Goal: Find specific page/section: Find specific page/section

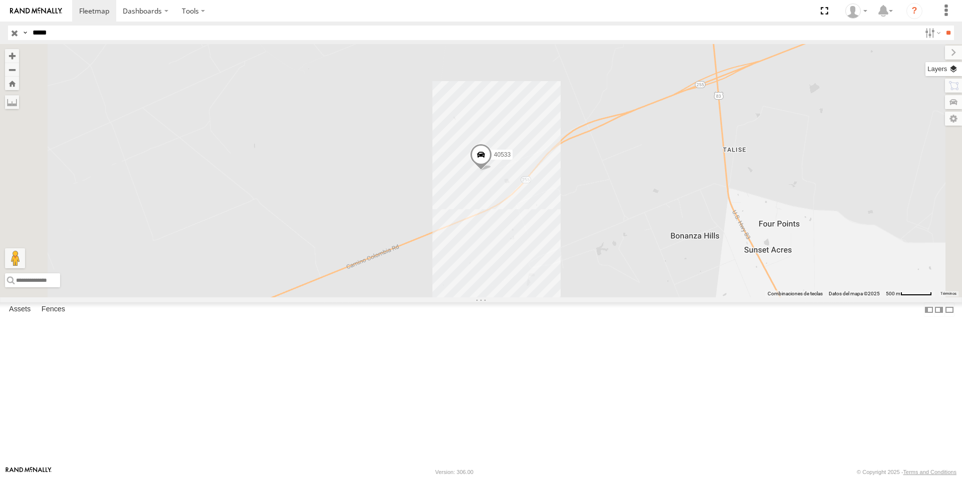
click at [956, 72] on label at bounding box center [943, 69] width 37 height 14
click at [0, 0] on span "Basemaps" at bounding box center [0, 0] width 0 height 0
click at [0, 0] on span "Overlays" at bounding box center [0, 0] width 0 height 0
click at [0, 0] on span "Fences" at bounding box center [0, 0] width 0 height 0
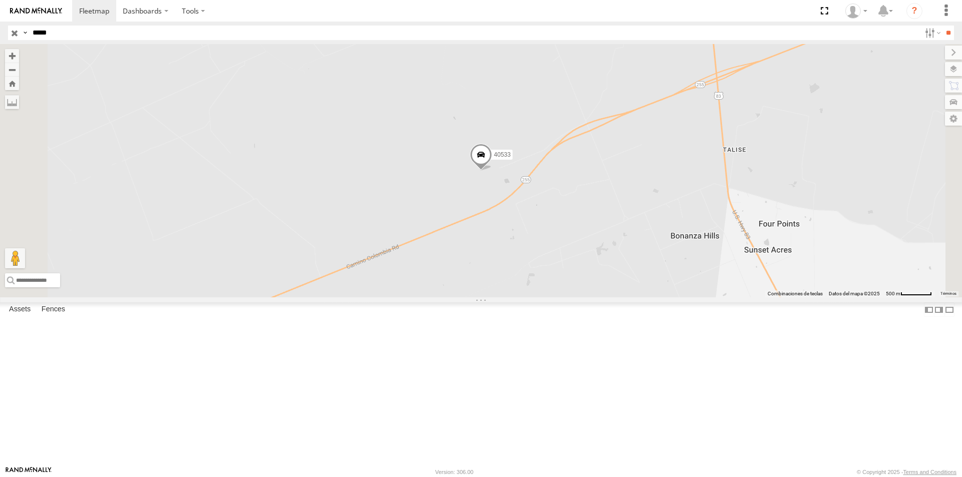
click at [0, 0] on span "Assets" at bounding box center [0, 0] width 0 height 0
click at [0, 0] on span "Satellite" at bounding box center [0, 0] width 0 height 0
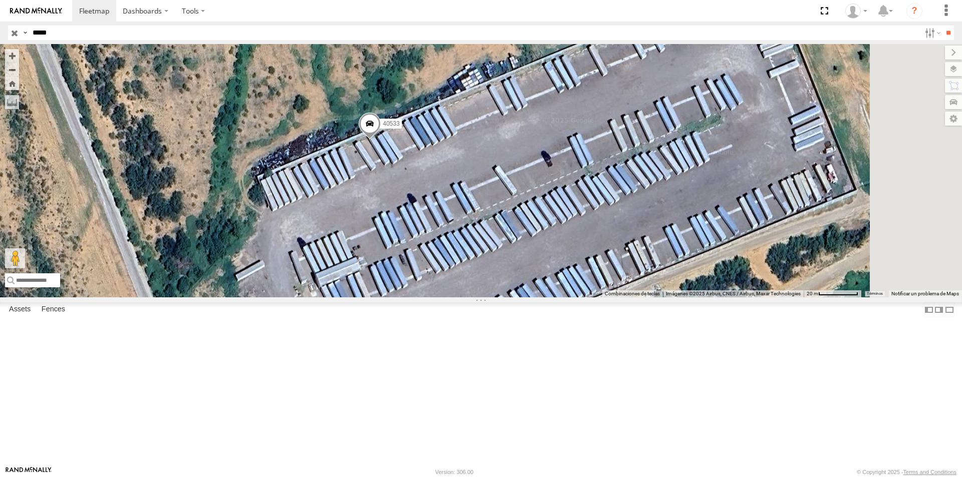
drag, startPoint x: 611, startPoint y: 251, endPoint x: 552, endPoint y: 247, distance: 59.2
click at [554, 249] on div "40533" at bounding box center [481, 170] width 962 height 253
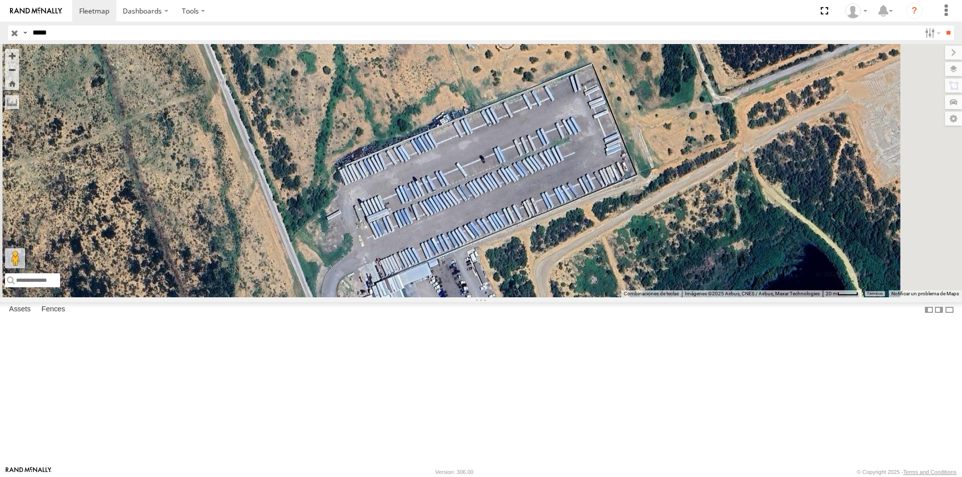
click at [0, 0] on div "Basemaps Roadmap Terrain Satellite Satellite + Roadmap" at bounding box center [0, 0] width 0 height 0
click at [752, 227] on div "40533" at bounding box center [481, 170] width 962 height 253
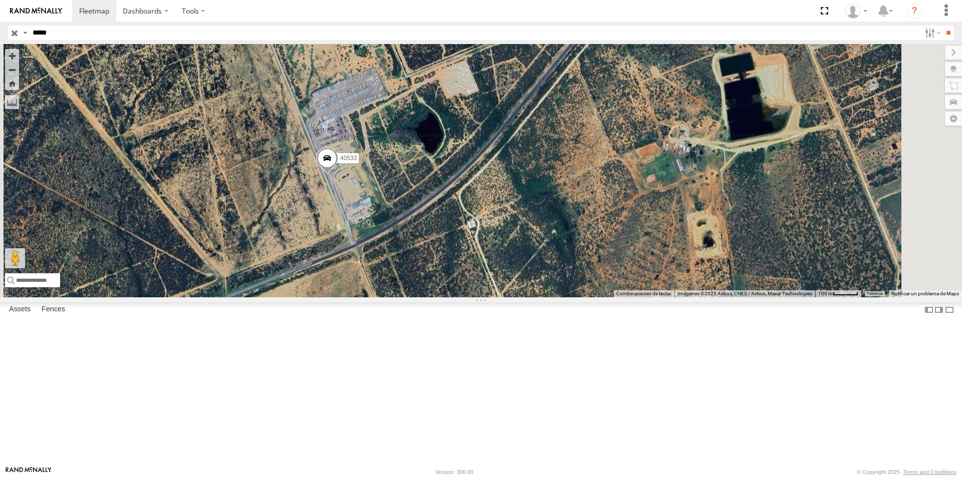
click at [0, 0] on span "Fences" at bounding box center [0, 0] width 0 height 0
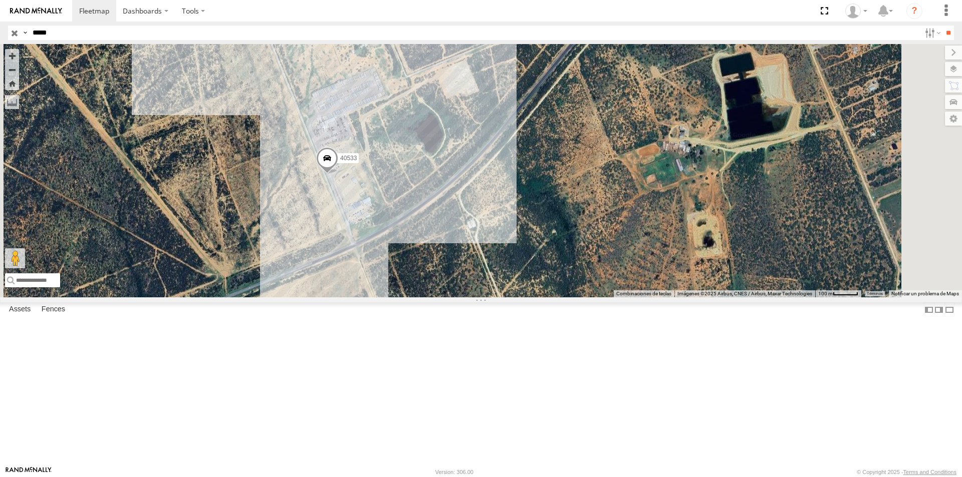
click at [0, 0] on span "Fences" at bounding box center [0, 0] width 0 height 0
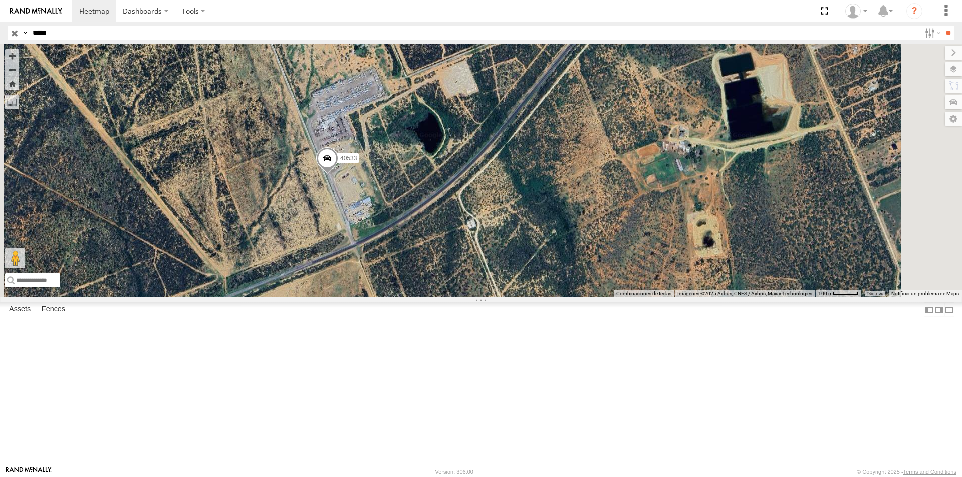
click at [0, 0] on span "Fences" at bounding box center [0, 0] width 0 height 0
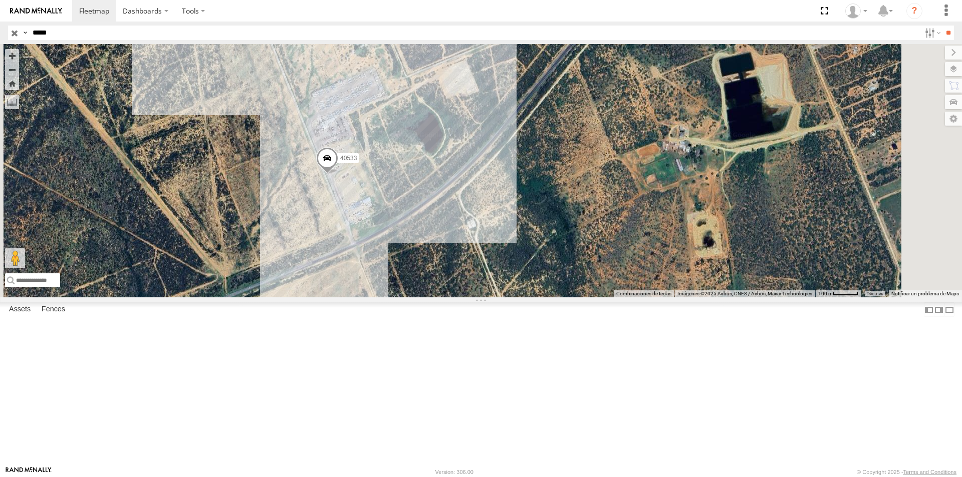
click at [0, 0] on span "Fences" at bounding box center [0, 0] width 0 height 0
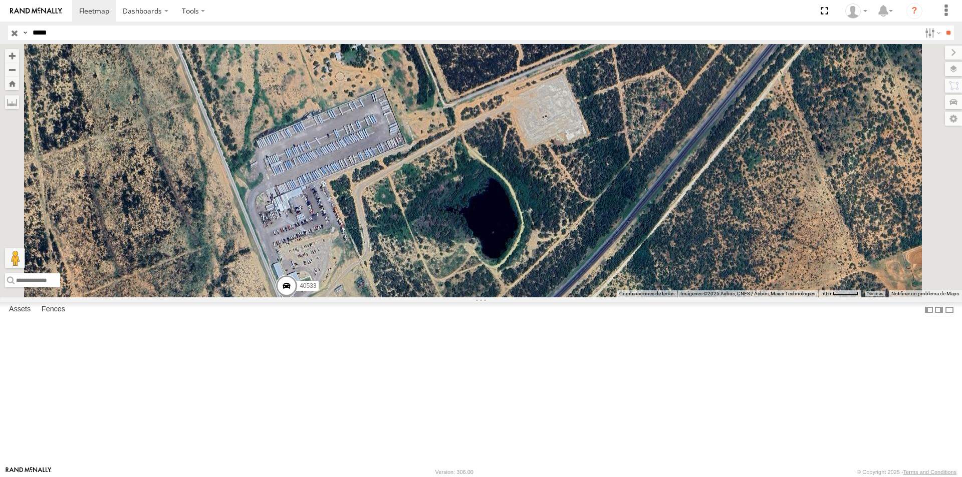
drag, startPoint x: 500, startPoint y: 116, endPoint x: 548, endPoint y: 230, distance: 123.3
click at [549, 234] on div "40533" at bounding box center [481, 170] width 962 height 253
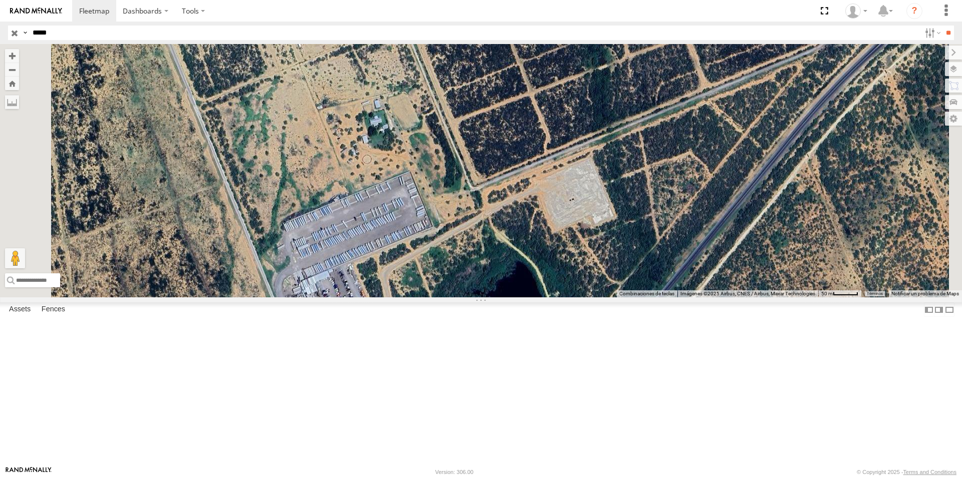
drag, startPoint x: 556, startPoint y: 232, endPoint x: 564, endPoint y: 255, distance: 24.4
click at [564, 255] on div "40533" at bounding box center [481, 170] width 962 height 253
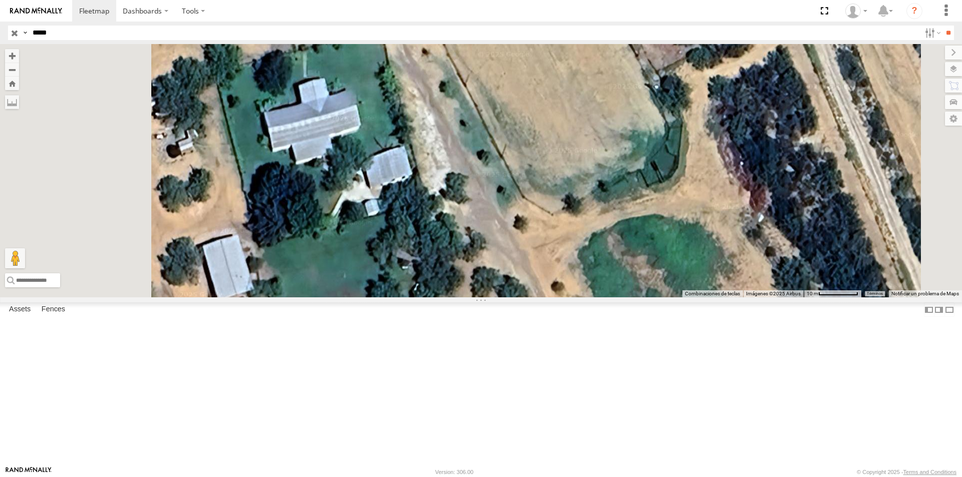
drag, startPoint x: 476, startPoint y: 230, endPoint x: 599, endPoint y: 211, distance: 124.2
click at [599, 211] on div "40533" at bounding box center [481, 170] width 962 height 253
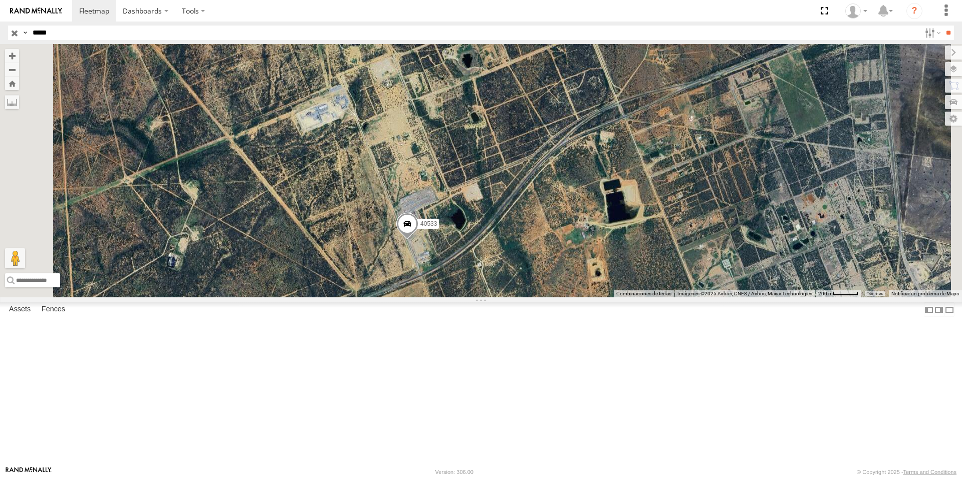
click at [0, 0] on span "Fences" at bounding box center [0, 0] width 0 height 0
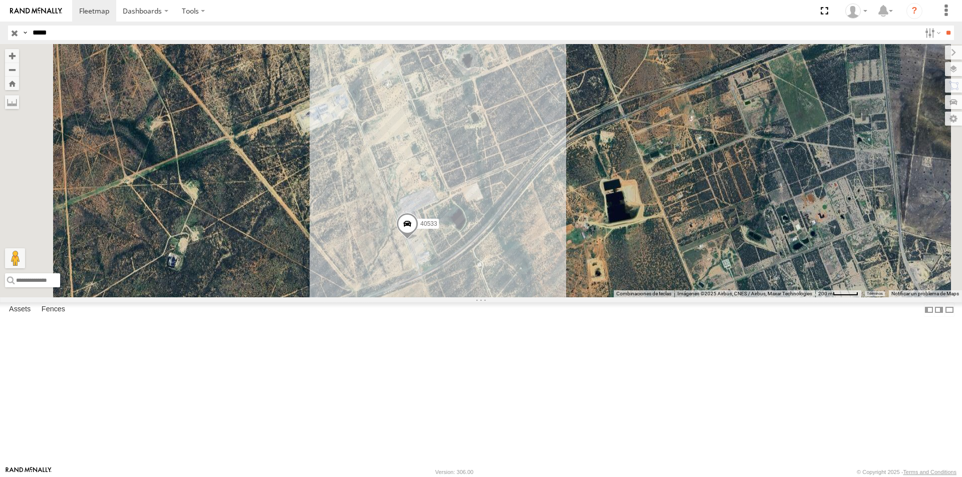
click at [0, 0] on span "Fences" at bounding box center [0, 0] width 0 height 0
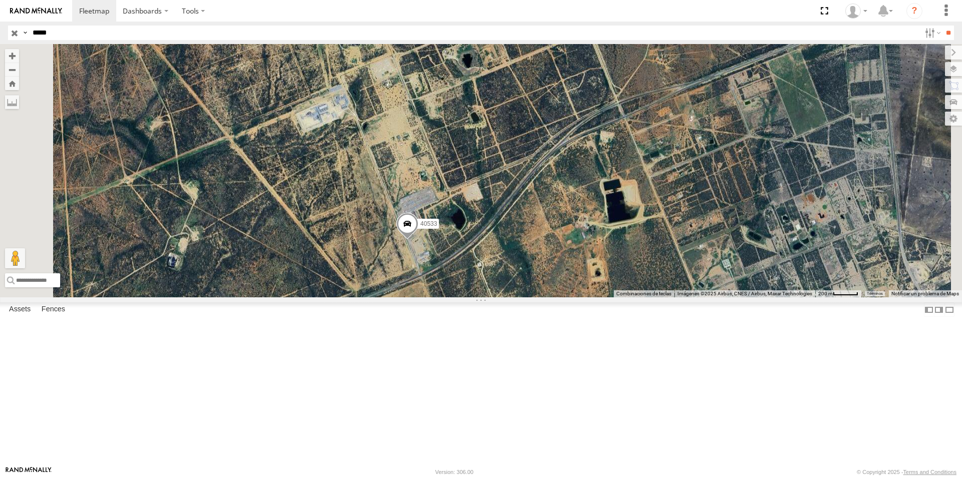
click at [0, 0] on span "Fences" at bounding box center [0, 0] width 0 height 0
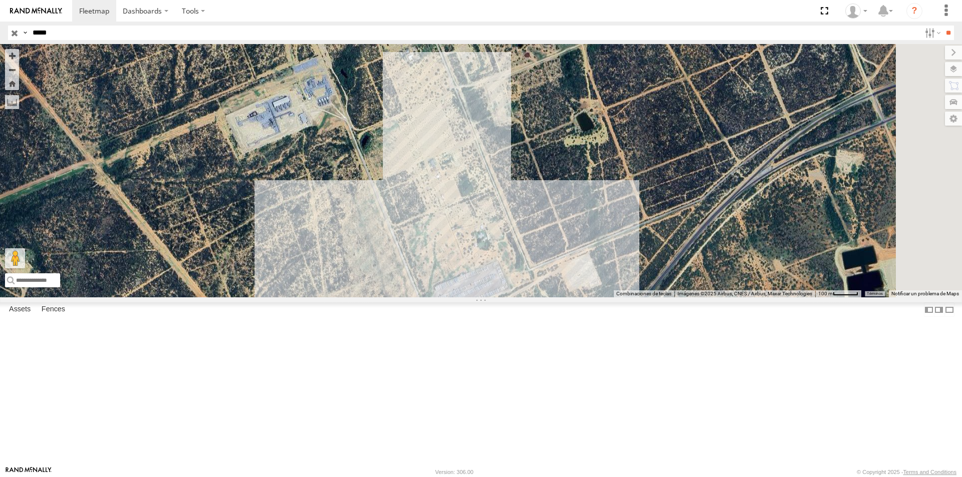
click at [0, 0] on span "Fences" at bounding box center [0, 0] width 0 height 0
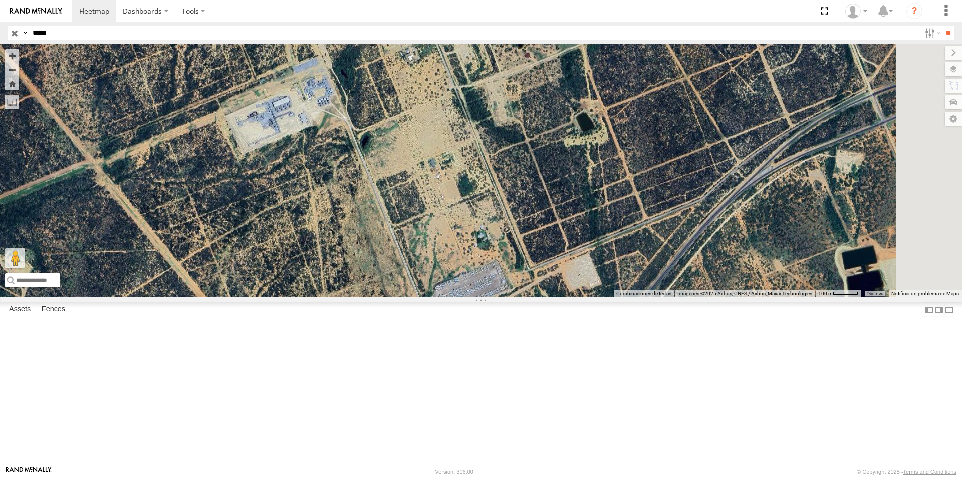
click at [0, 0] on span "Fences" at bounding box center [0, 0] width 0 height 0
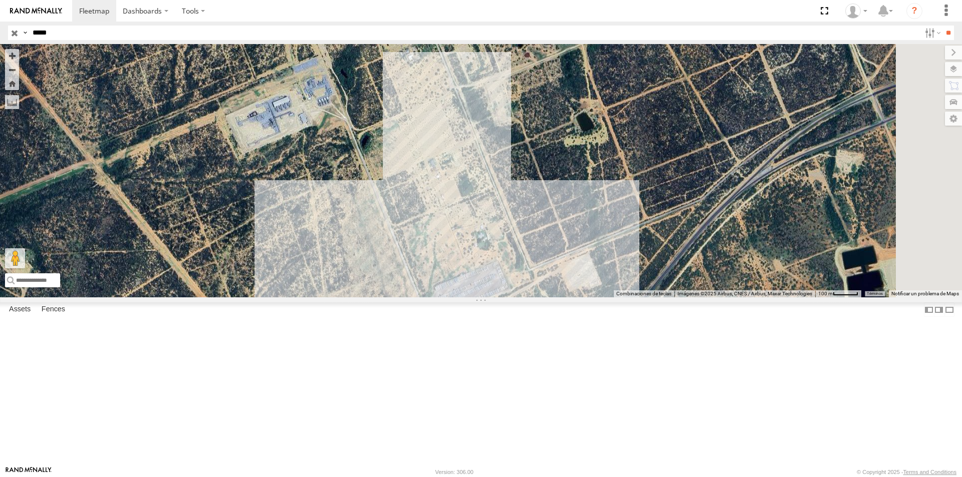
click at [0, 0] on span "Roadmap" at bounding box center [0, 0] width 0 height 0
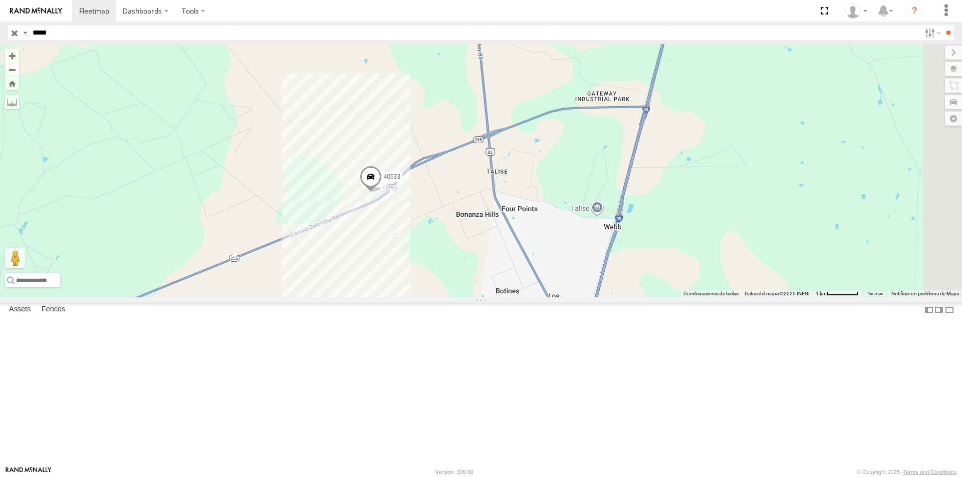
drag, startPoint x: 753, startPoint y: 379, endPoint x: 539, endPoint y: 317, distance: 223.4
click at [539, 298] on div "40533" at bounding box center [481, 170] width 962 height 253
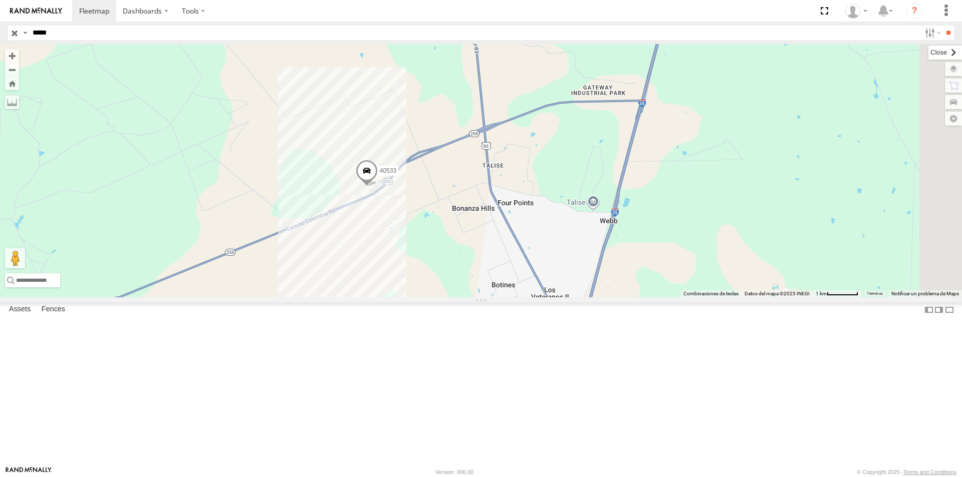
click at [928, 52] on label at bounding box center [945, 53] width 34 height 14
